Goal: Transaction & Acquisition: Purchase product/service

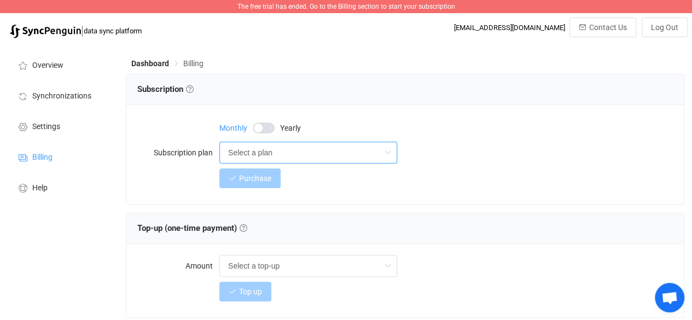
click at [270, 150] on input "Select a plan" at bounding box center [308, 153] width 178 height 22
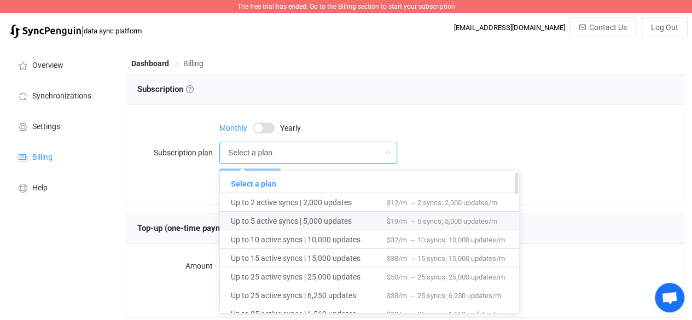
click at [291, 219] on span "Up to 5 active syncs | 5,000 updates" at bounding box center [309, 221] width 156 height 19
type input "Up to 5 active syncs | 5,000 updates"
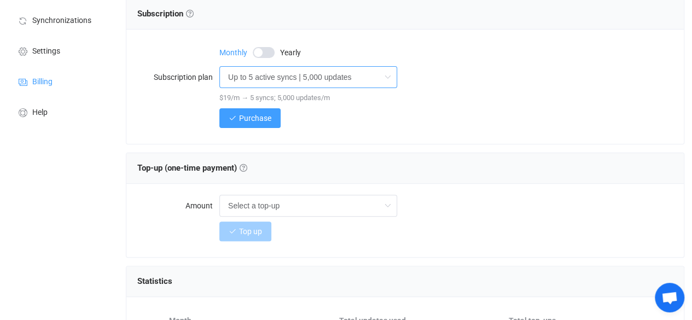
scroll to position [131, 0]
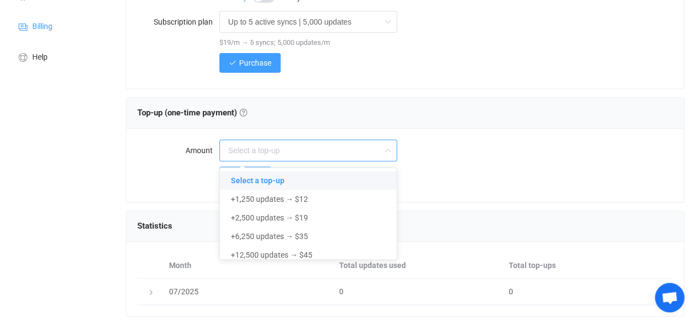
click at [274, 157] on input "text" at bounding box center [308, 150] width 178 height 22
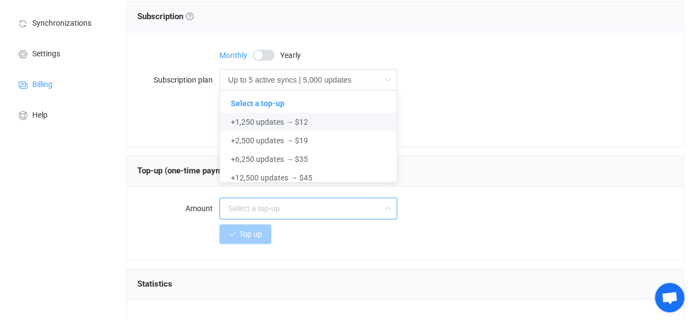
scroll to position [72, 0]
click at [431, 115] on div "Purchase" at bounding box center [445, 121] width 453 height 22
type input "Select a top-up"
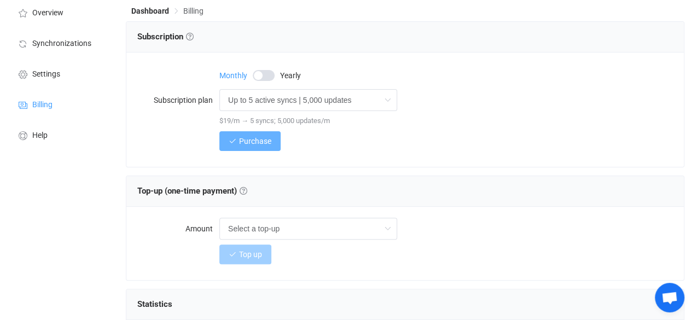
scroll to position [52, 0]
click at [260, 69] on div "Monthly Yearly" at bounding box center [445, 75] width 453 height 22
click at [261, 69] on div "Monthly Yearly" at bounding box center [445, 75] width 453 height 22
click at [265, 74] on span at bounding box center [264, 76] width 22 height 11
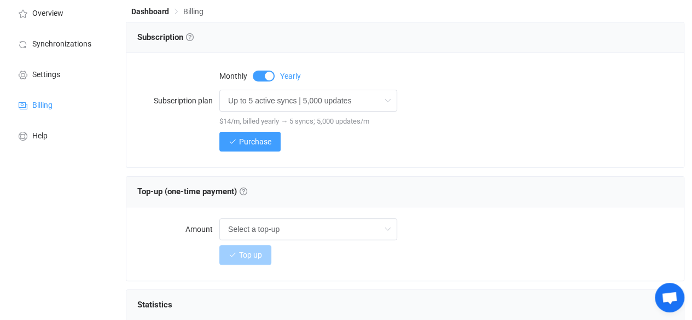
click at [265, 74] on span at bounding box center [264, 76] width 22 height 11
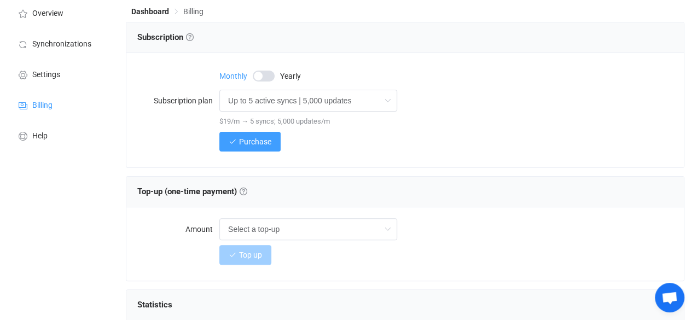
click at [265, 74] on span at bounding box center [264, 76] width 22 height 11
click at [255, 145] on span "Purchase" at bounding box center [255, 141] width 32 height 9
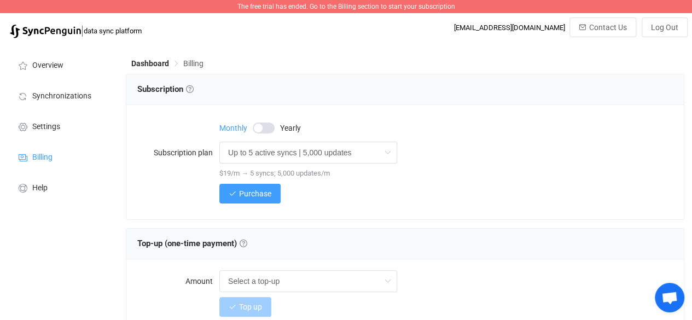
click at [326, 5] on span "The free trial has ended. Go to the Billing section to start your subscription" at bounding box center [346, 7] width 218 height 8
click at [57, 93] on span "Synchronizations" at bounding box center [61, 96] width 59 height 9
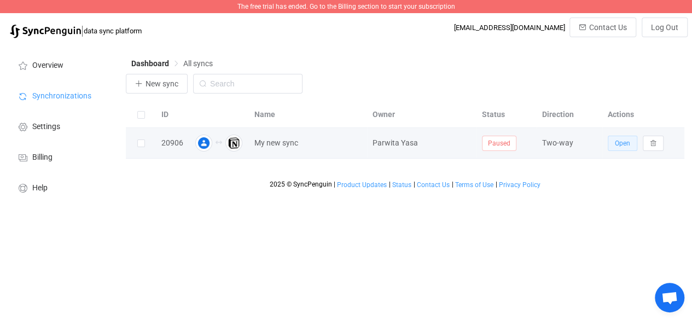
click at [617, 147] on span "Open" at bounding box center [622, 143] width 15 height 8
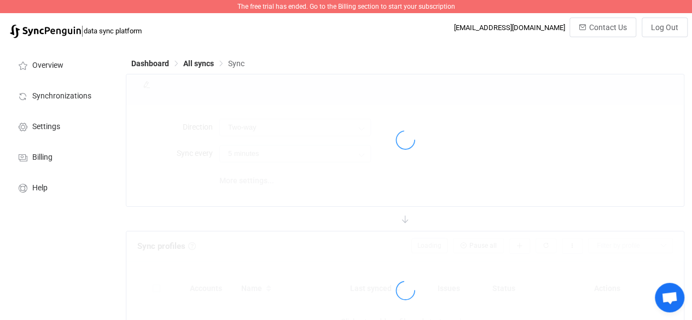
type input "1 hour"
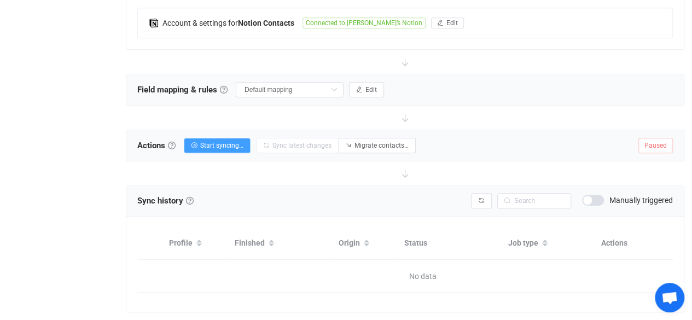
scroll to position [337, 0]
